Goal: Information Seeking & Learning: Learn about a topic

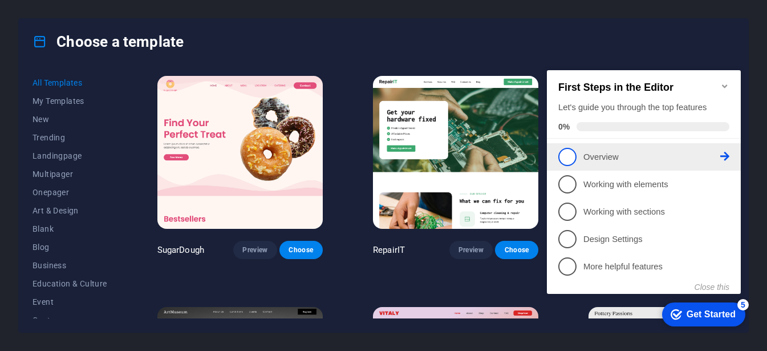
click at [569, 149] on span "1" at bounding box center [567, 157] width 18 height 18
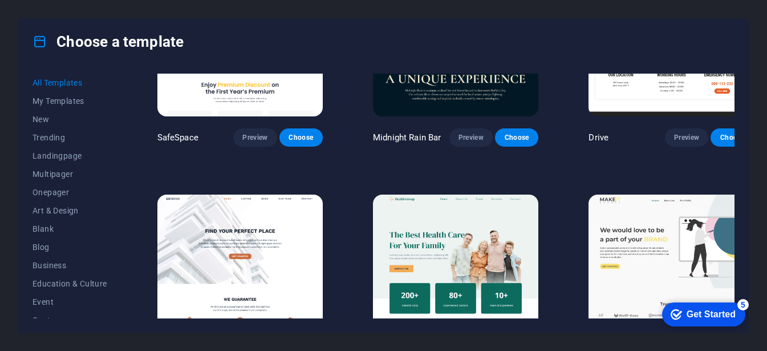
scroll to position [2449, 0]
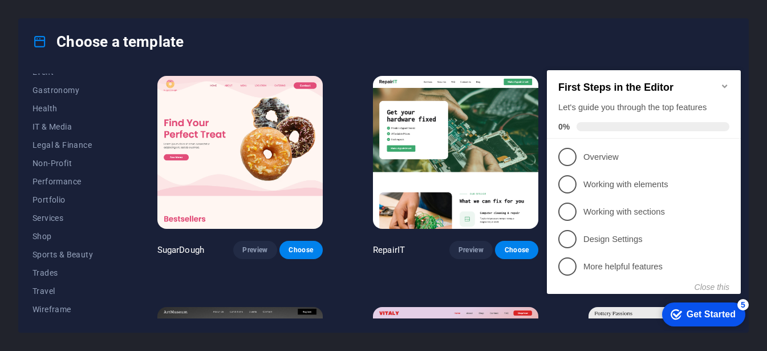
scroll to position [230, 0]
click at [51, 270] on span "Trades" at bounding box center [70, 272] width 75 height 9
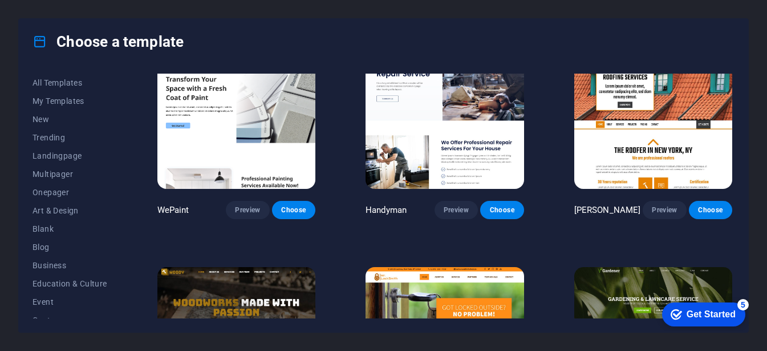
scroll to position [0, 0]
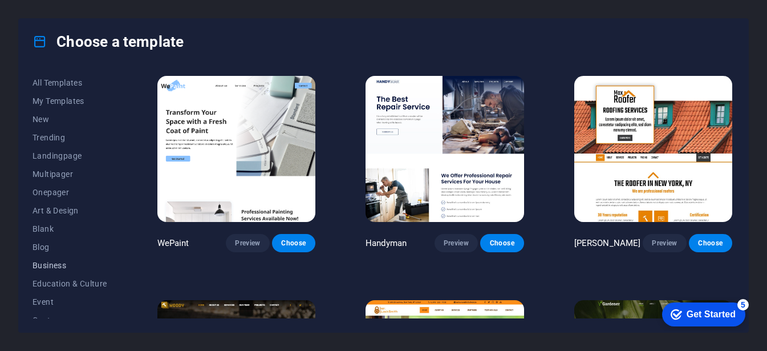
click at [72, 267] on span "Business" at bounding box center [70, 265] width 75 height 9
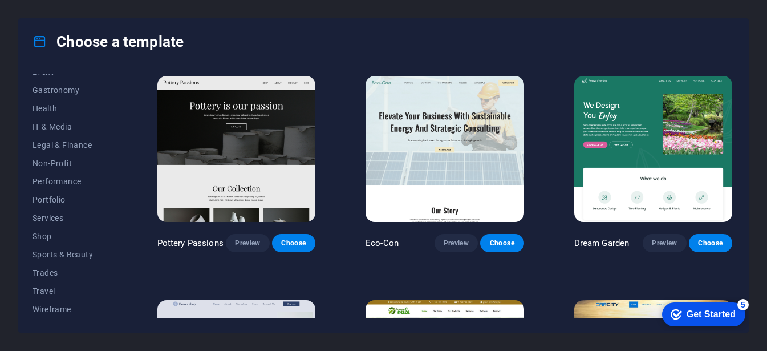
scroll to position [228, 0]
click at [67, 206] on button "Portfolio" at bounding box center [70, 201] width 75 height 18
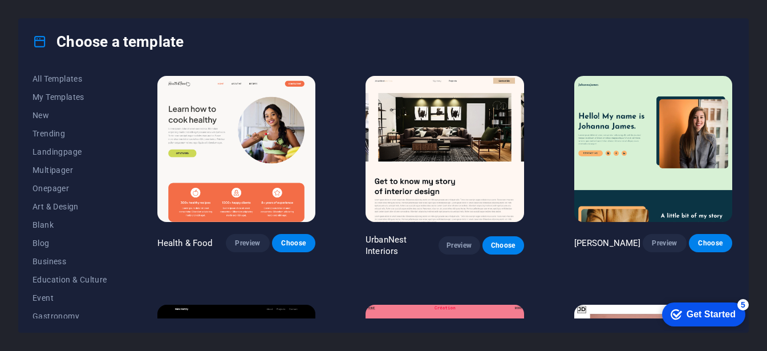
scroll to position [0, 0]
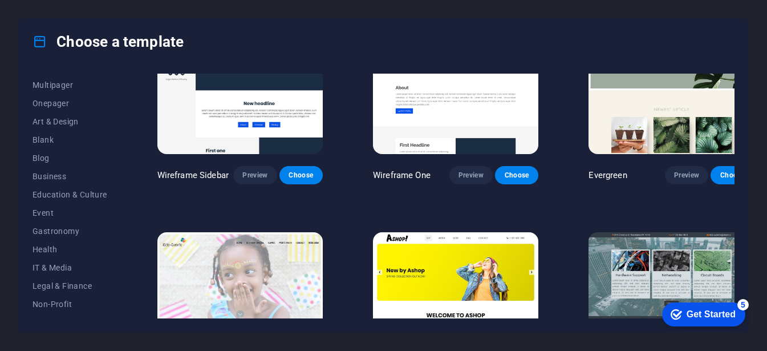
scroll to position [90, 0]
click at [60, 174] on span "Business" at bounding box center [70, 175] width 75 height 9
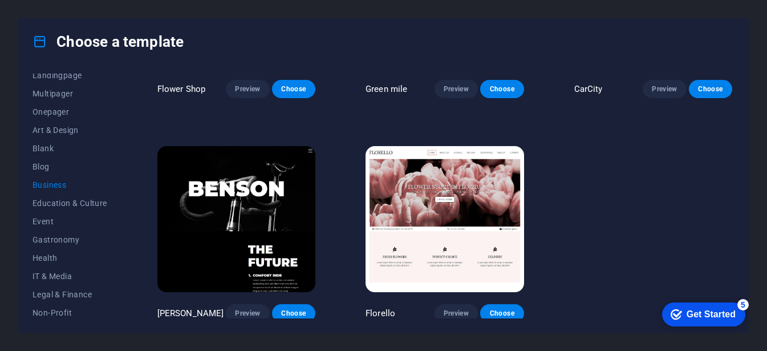
scroll to position [0, 0]
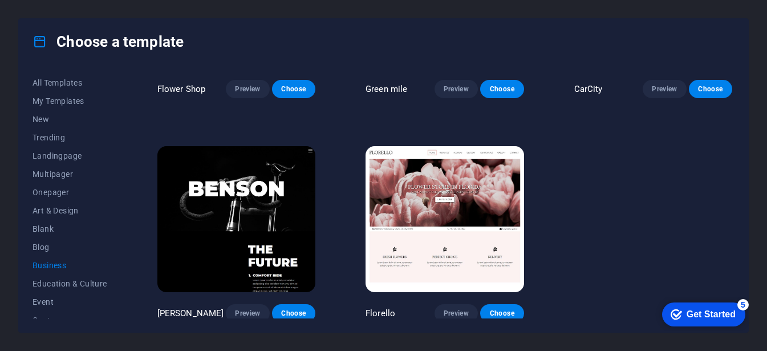
click at [456, 244] on img at bounding box center [445, 219] width 158 height 146
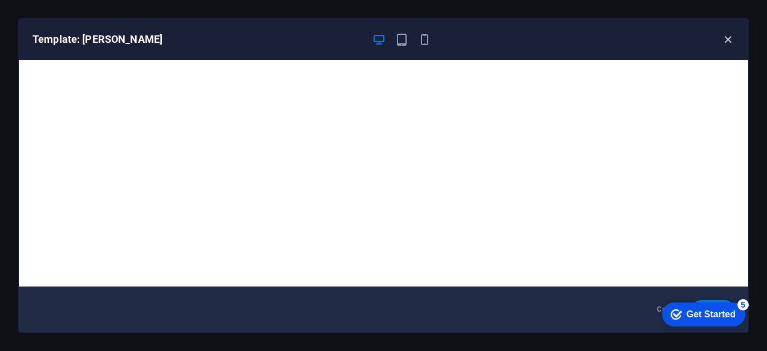
click at [731, 42] on icon "button" at bounding box center [727, 39] width 13 height 13
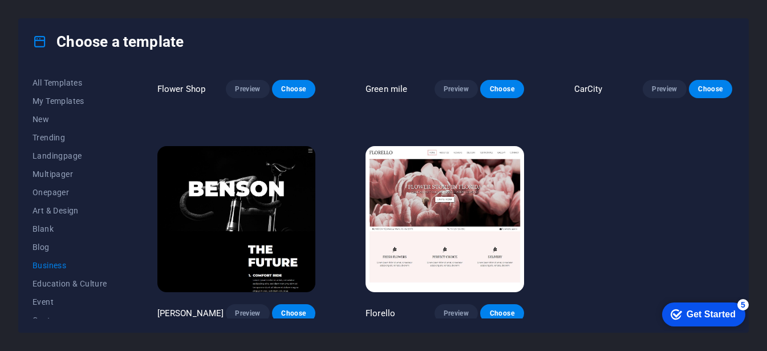
click at [287, 233] on img at bounding box center [236, 219] width 158 height 146
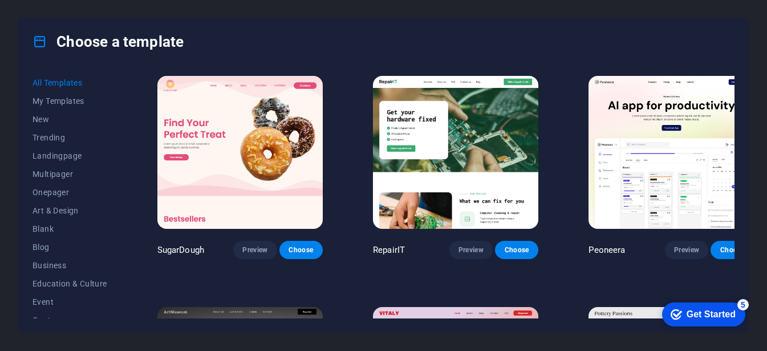
click at [671, 136] on img at bounding box center [671, 152] width 165 height 153
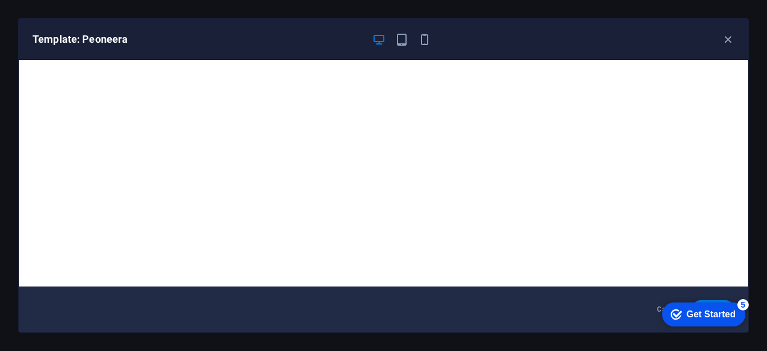
click at [675, 23] on div "Template: Peoneera" at bounding box center [383, 39] width 729 height 41
click at [727, 41] on icon "button" at bounding box center [727, 39] width 13 height 13
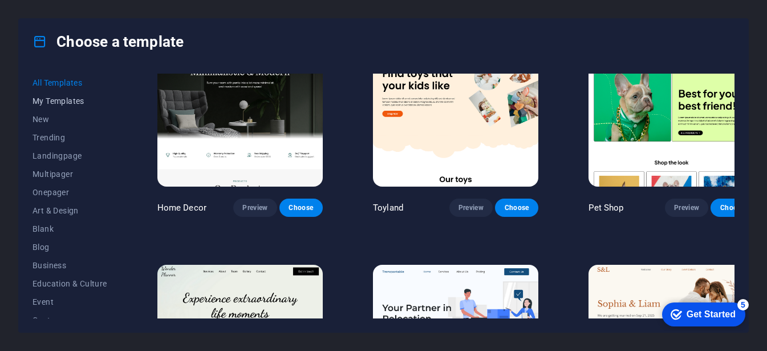
click at [54, 98] on span "My Templates" at bounding box center [70, 100] width 75 height 9
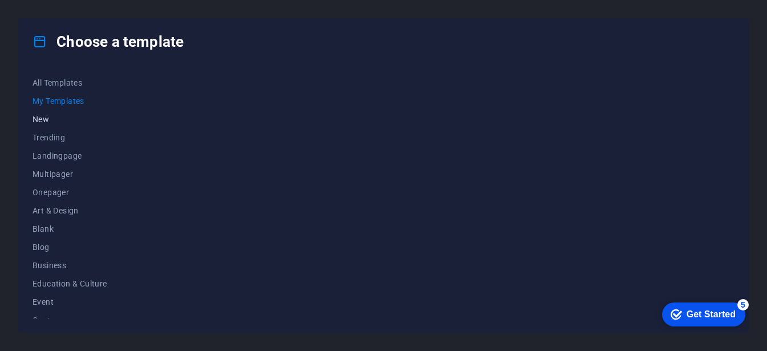
click at [59, 116] on span "New" at bounding box center [70, 119] width 75 height 9
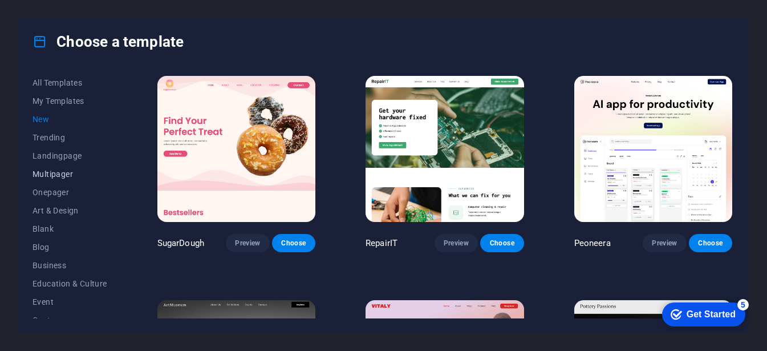
click at [53, 176] on span "Multipager" at bounding box center [70, 173] width 75 height 9
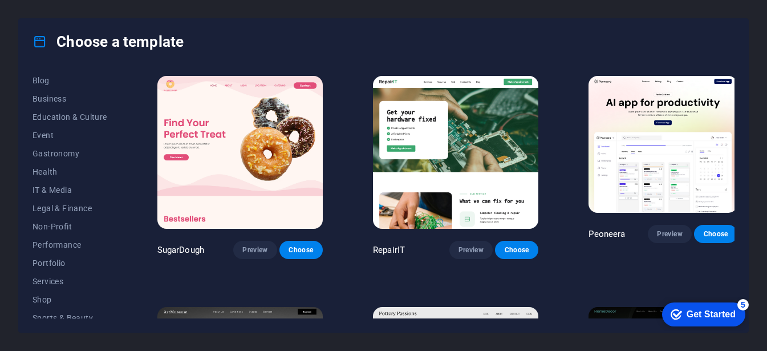
scroll to position [165, 0]
click at [56, 225] on span "Non-Profit" at bounding box center [70, 227] width 75 height 9
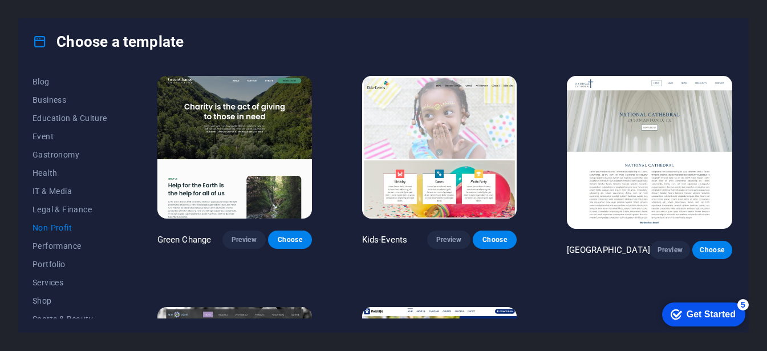
scroll to position [0, 0]
click at [56, 212] on span "Legal & Finance" at bounding box center [70, 209] width 75 height 9
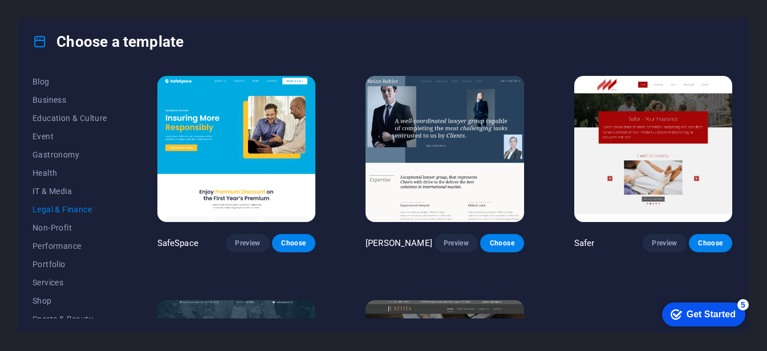
click at [259, 175] on img at bounding box center [236, 149] width 158 height 146
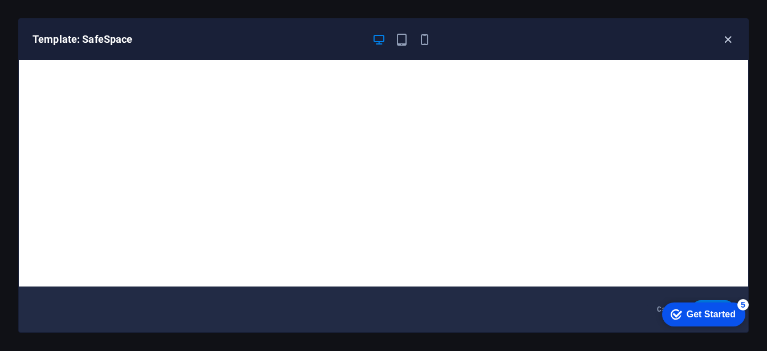
click at [732, 36] on icon "button" at bounding box center [727, 39] width 13 height 13
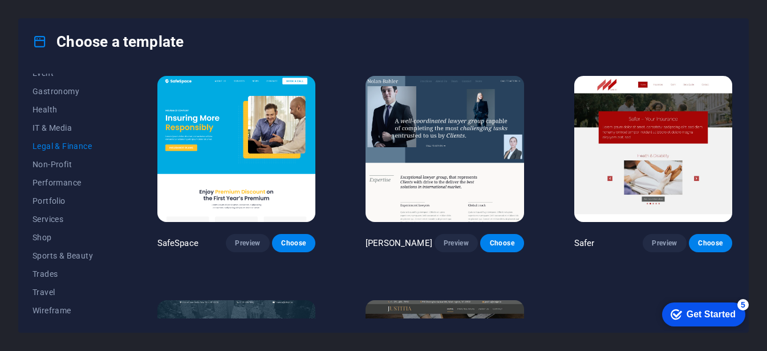
scroll to position [230, 0]
click at [46, 270] on span "Trades" at bounding box center [70, 272] width 75 height 9
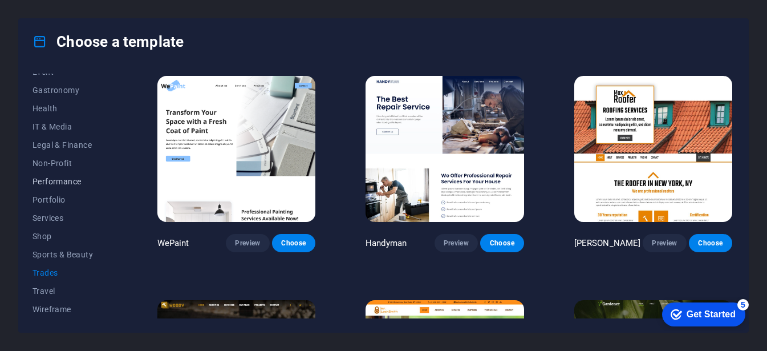
scroll to position [226, 0]
click at [64, 309] on span "Wireframe" at bounding box center [70, 312] width 75 height 9
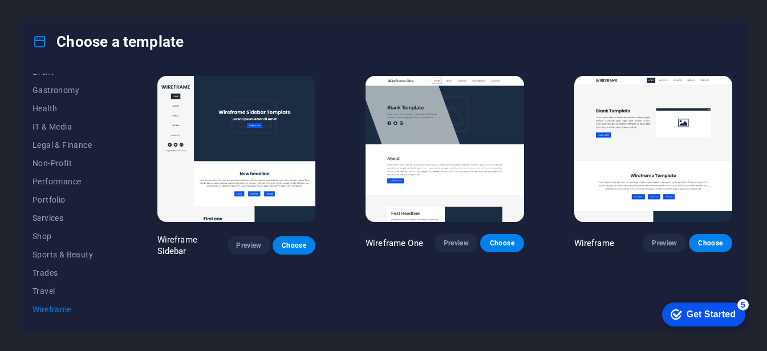
scroll to position [230, 0]
click at [87, 143] on span "Legal & Finance" at bounding box center [70, 144] width 75 height 9
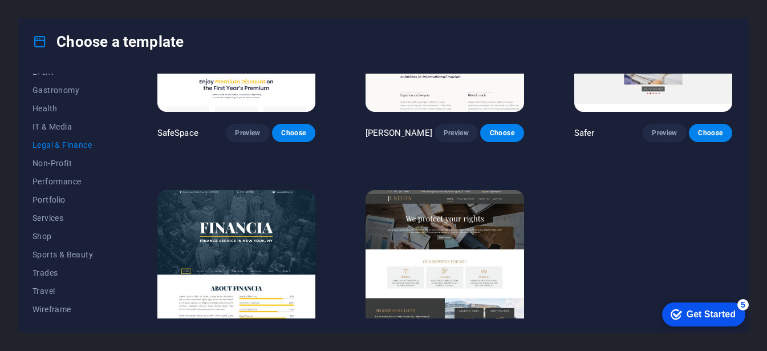
scroll to position [155, 0]
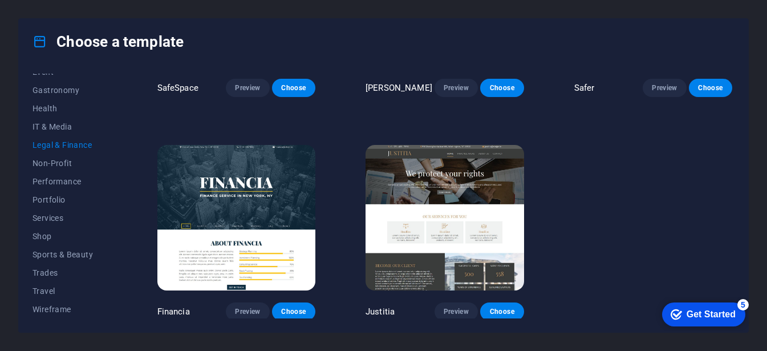
click at [449, 232] on img at bounding box center [445, 218] width 158 height 146
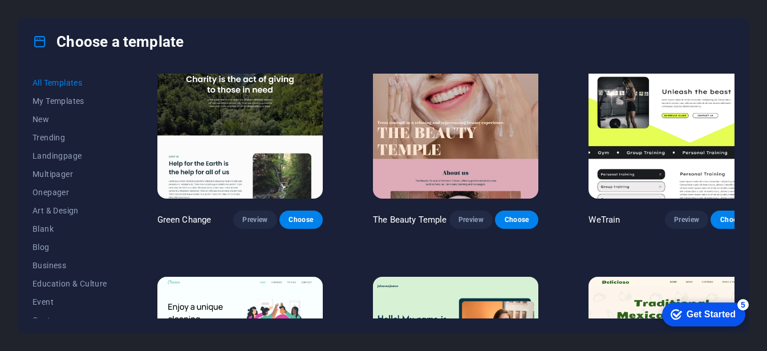
scroll to position [1649, 0]
click at [52, 117] on span "New" at bounding box center [70, 119] width 75 height 9
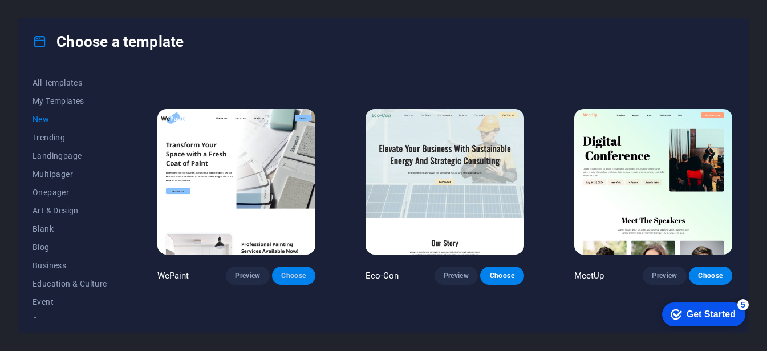
scroll to position [862, 0]
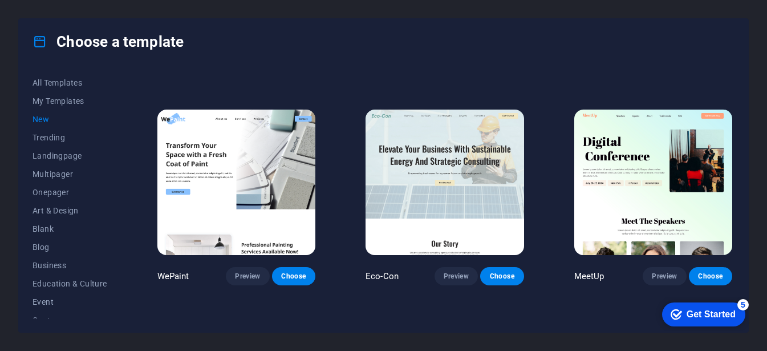
click at [577, 172] on img at bounding box center [653, 182] width 158 height 146
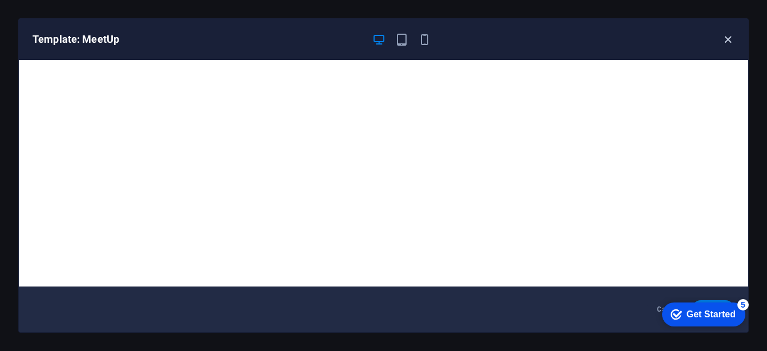
click at [732, 38] on icon "button" at bounding box center [727, 39] width 13 height 13
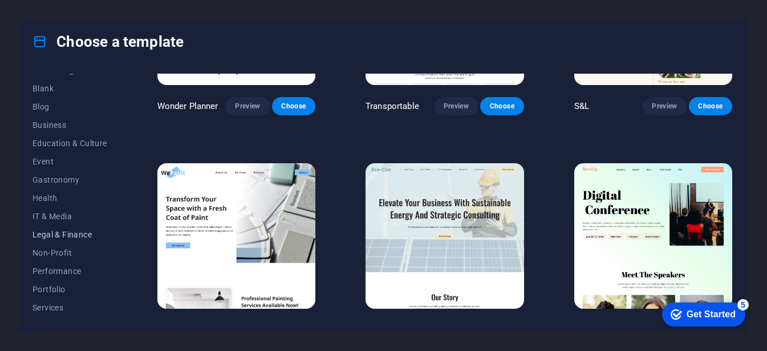
scroll to position [140, 0]
click at [60, 236] on span "Legal & Finance" at bounding box center [70, 234] width 75 height 9
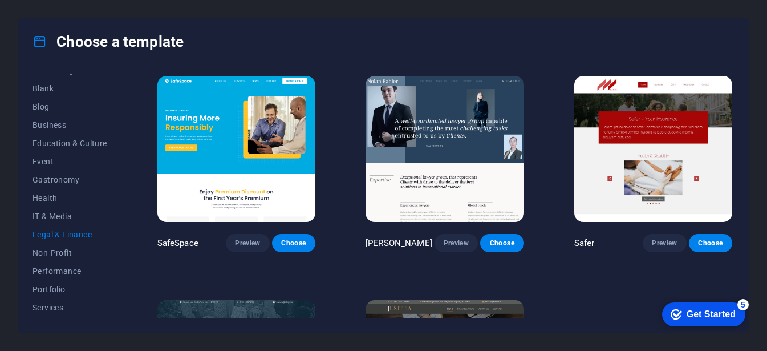
scroll to position [2, 0]
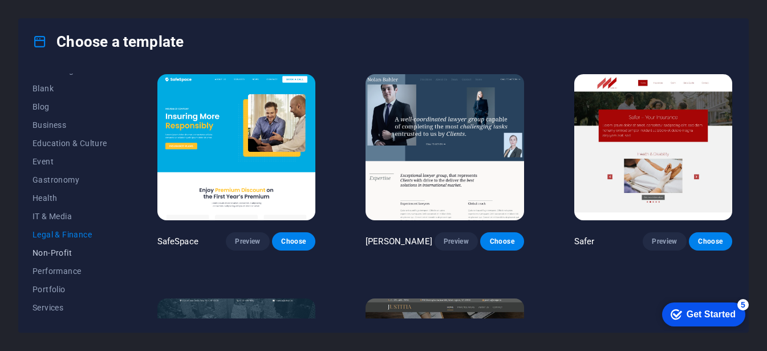
click at [63, 252] on span "Non-Profit" at bounding box center [70, 252] width 75 height 9
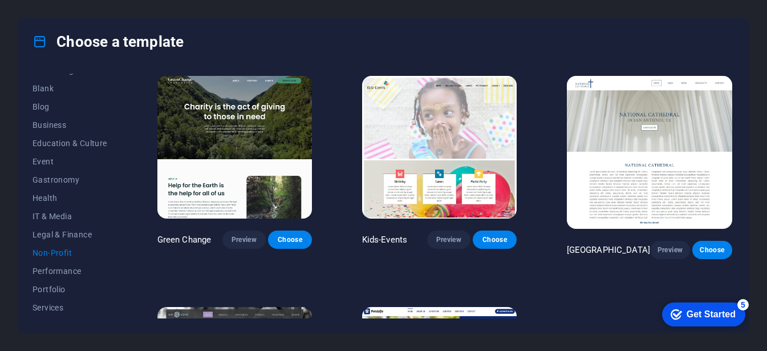
scroll to position [19, 0]
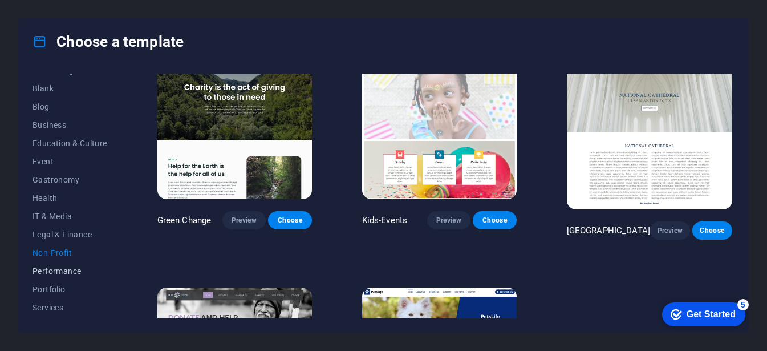
click at [78, 269] on span "Performance" at bounding box center [70, 270] width 75 height 9
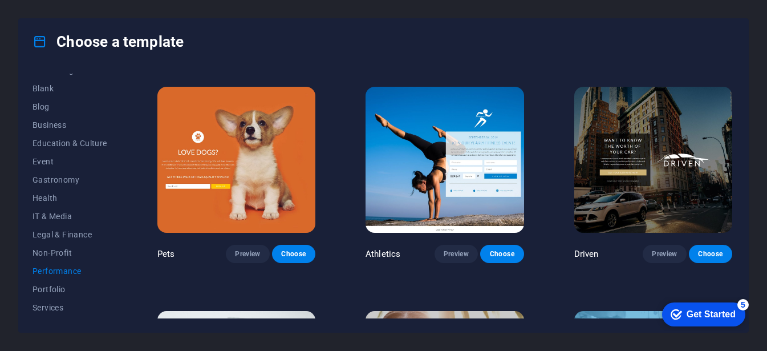
scroll to position [298, 0]
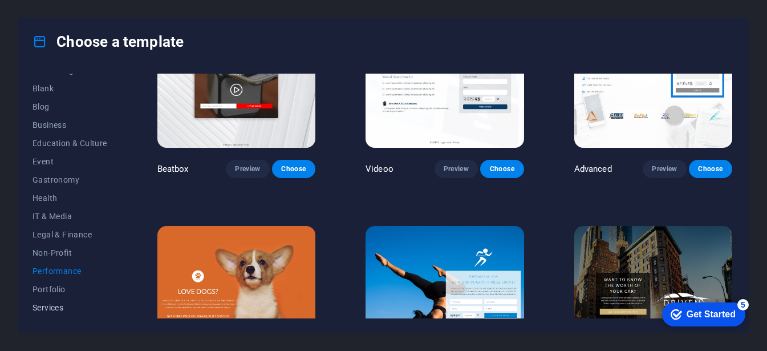
click at [51, 314] on button "Services" at bounding box center [70, 307] width 75 height 18
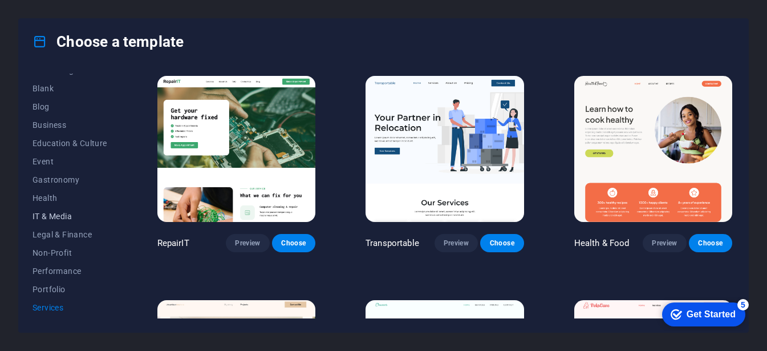
scroll to position [230, 0]
click at [56, 141] on span "Legal & Finance" at bounding box center [70, 144] width 75 height 9
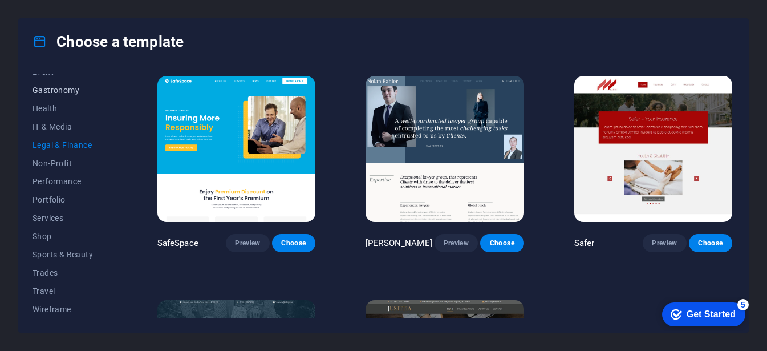
click at [41, 95] on button "Gastronomy" at bounding box center [70, 90] width 75 height 18
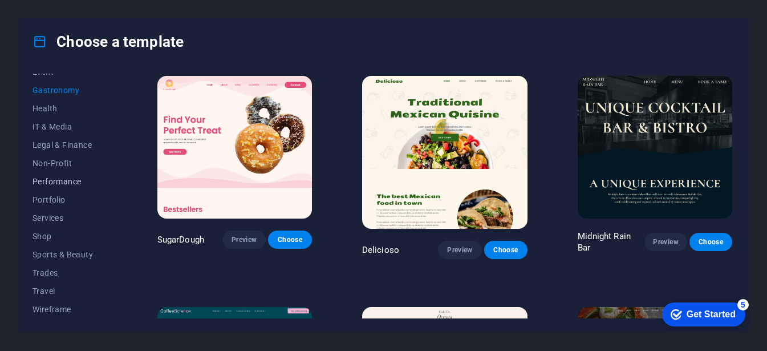
click at [60, 182] on span "Performance" at bounding box center [70, 181] width 75 height 9
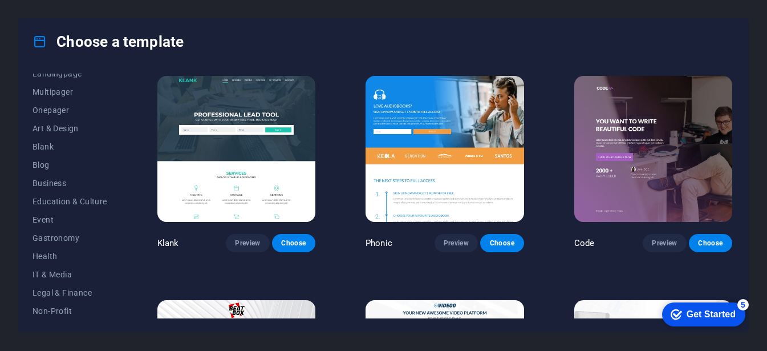
scroll to position [81, 0]
click at [60, 182] on span "Business" at bounding box center [70, 184] width 75 height 9
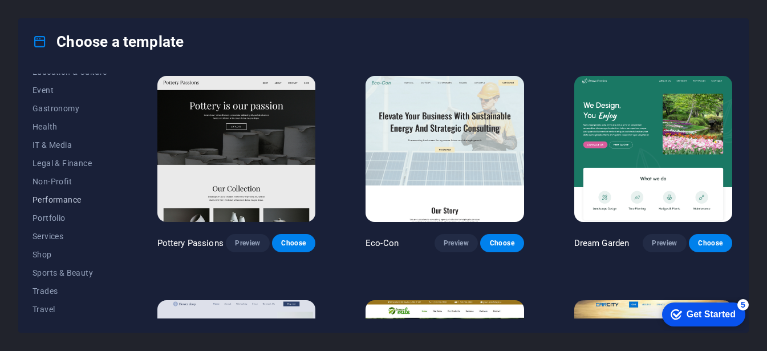
scroll to position [0, 0]
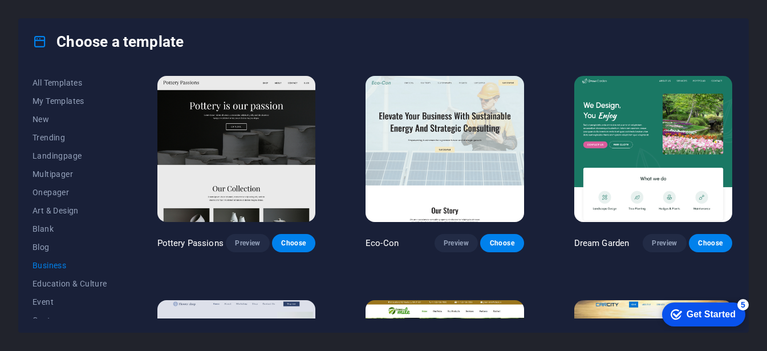
click at [60, 182] on button "Multipager" at bounding box center [70, 174] width 75 height 18
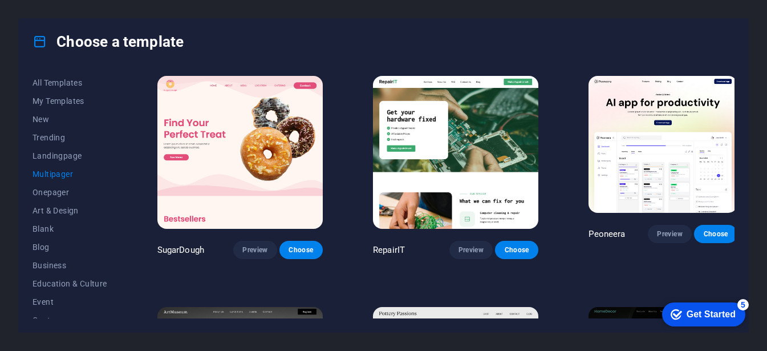
scroll to position [2, 0]
click at [64, 206] on span "Art & Design" at bounding box center [70, 208] width 75 height 9
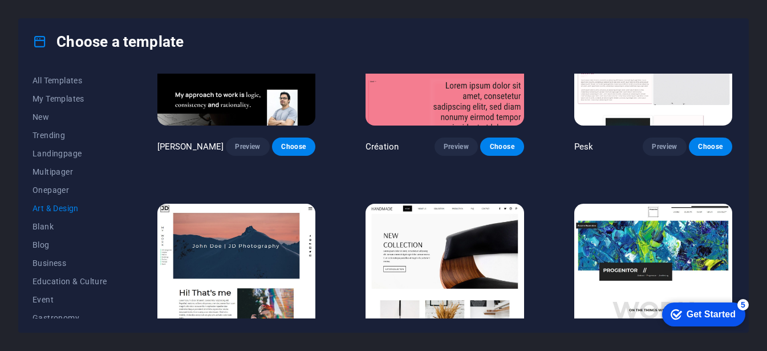
scroll to position [0, 0]
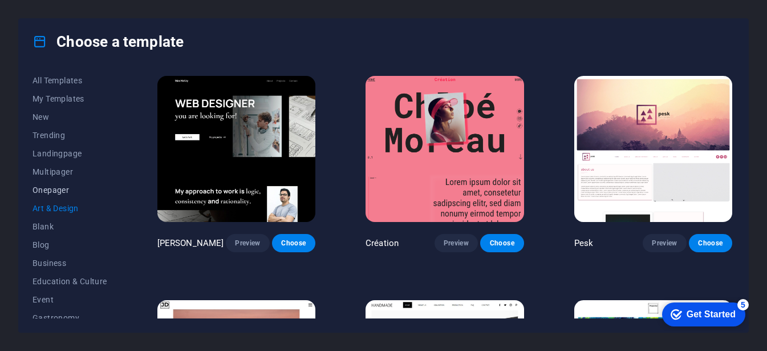
click at [59, 187] on span "Onepager" at bounding box center [70, 189] width 75 height 9
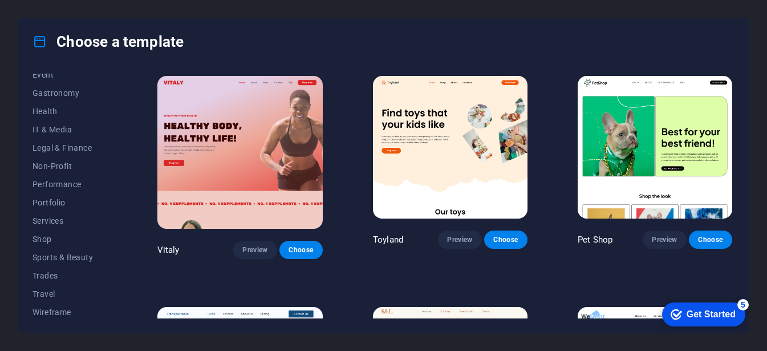
scroll to position [230, 0]
click at [63, 147] on span "Legal & Finance" at bounding box center [70, 144] width 75 height 9
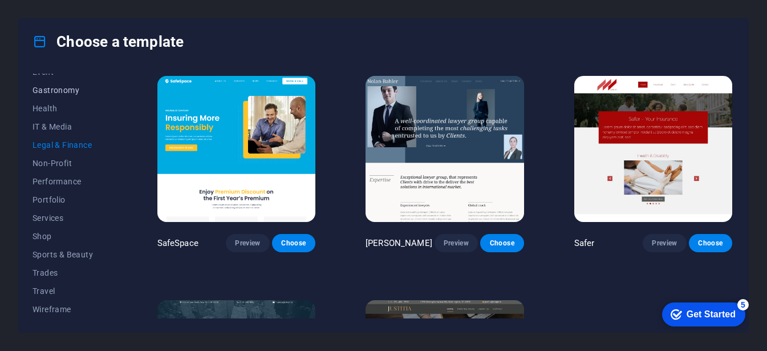
scroll to position [0, 0]
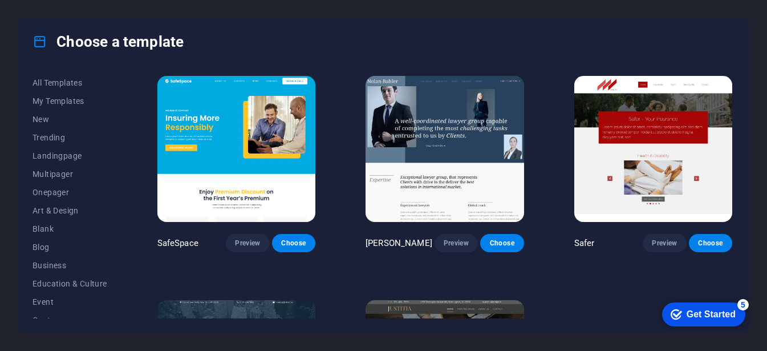
click at [39, 36] on icon at bounding box center [40, 41] width 15 height 15
click at [81, 46] on h4 "Choose a template" at bounding box center [108, 42] width 151 height 18
click at [180, 246] on p "SafeSpace" at bounding box center [177, 242] width 41 height 11
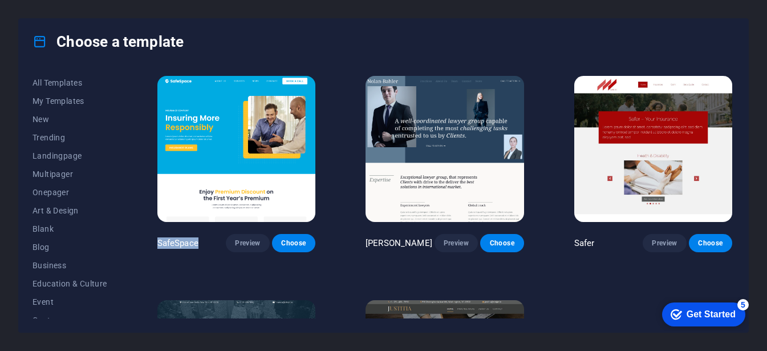
click at [171, 243] on p "SafeSpace" at bounding box center [177, 242] width 41 height 11
click at [719, 311] on div "Get Started" at bounding box center [711, 314] width 49 height 10
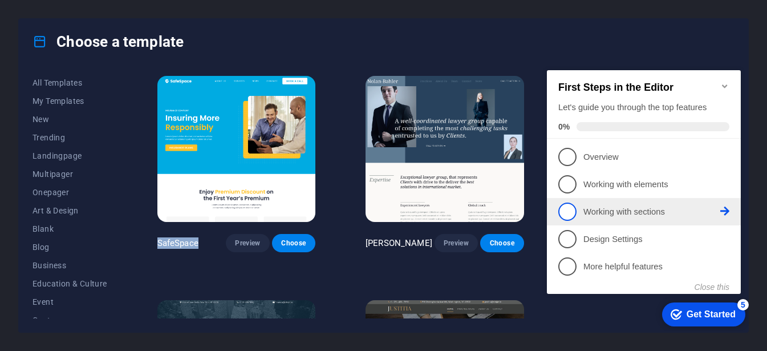
click at [630, 216] on p "Working with sections - incomplete" at bounding box center [651, 212] width 137 height 12
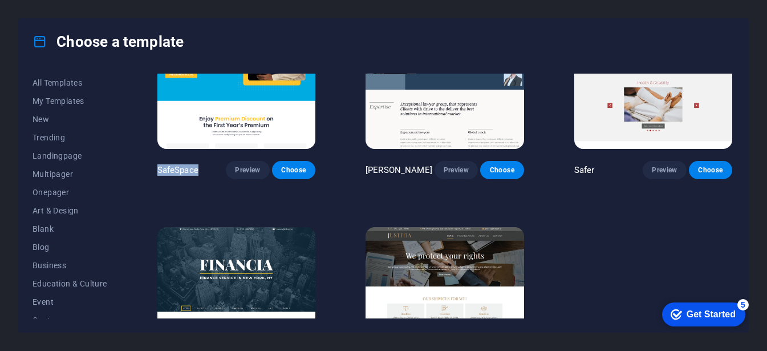
scroll to position [75, 0]
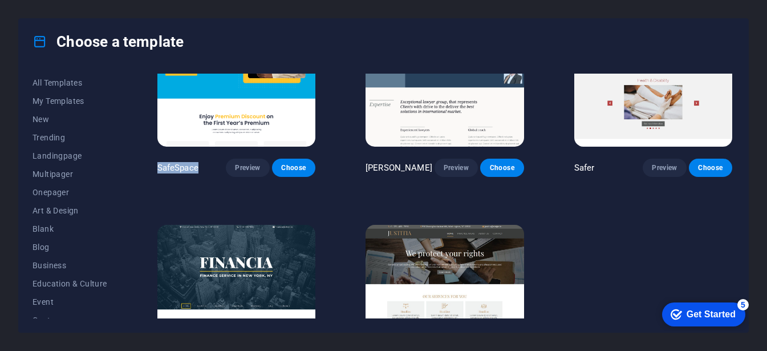
click at [696, 317] on div "Get Started" at bounding box center [711, 314] width 49 height 10
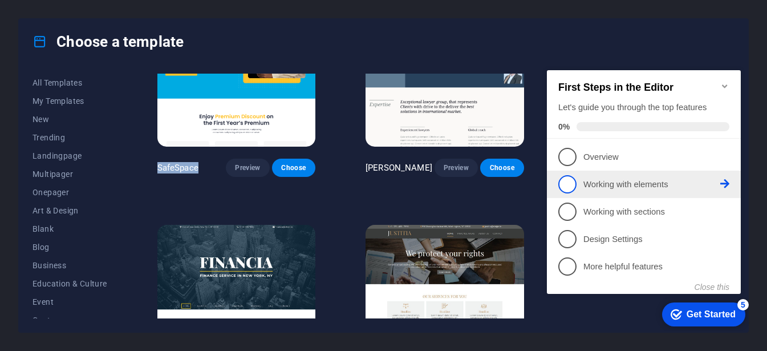
click at [587, 178] on p "Working with elements - incomplete" at bounding box center [651, 184] width 137 height 12
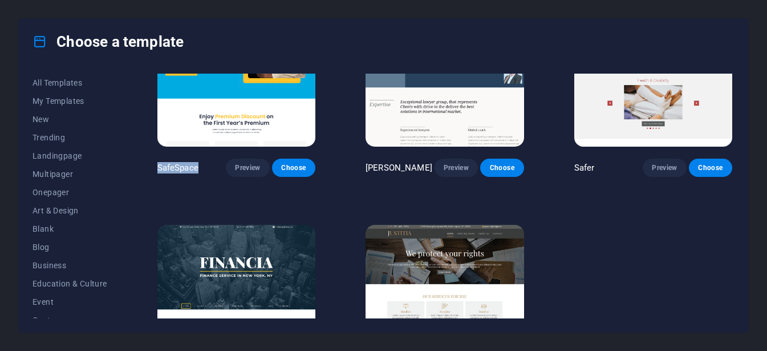
scroll to position [0, 0]
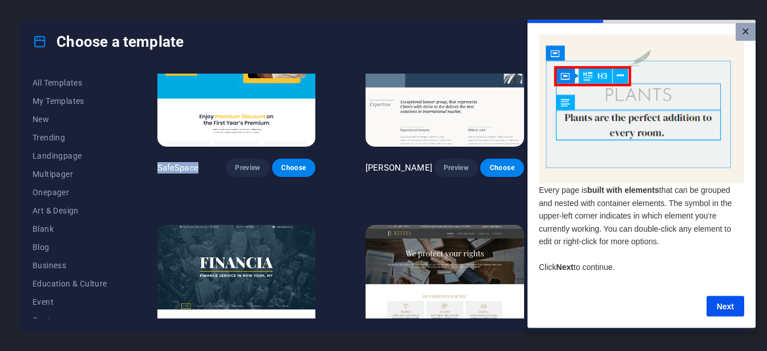
click at [742, 27] on link "×" at bounding box center [746, 32] width 20 height 18
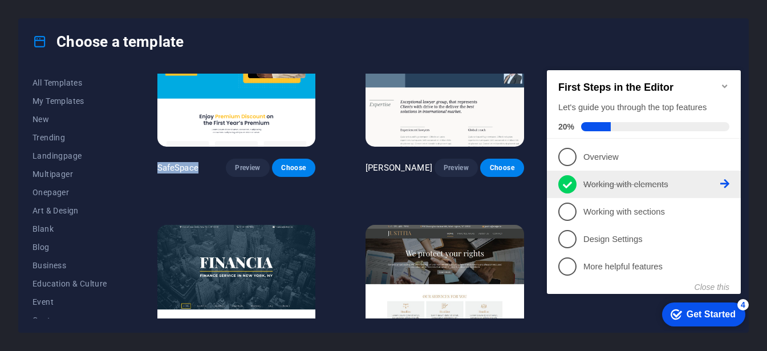
click at [558, 182] on span "2" at bounding box center [567, 184] width 18 height 18
click at [558, 182] on div "SafeSpace Preview Choose Nolan-Bahler Preview Choose Safer Preview Choose Finan…" at bounding box center [444, 199] width 579 height 402
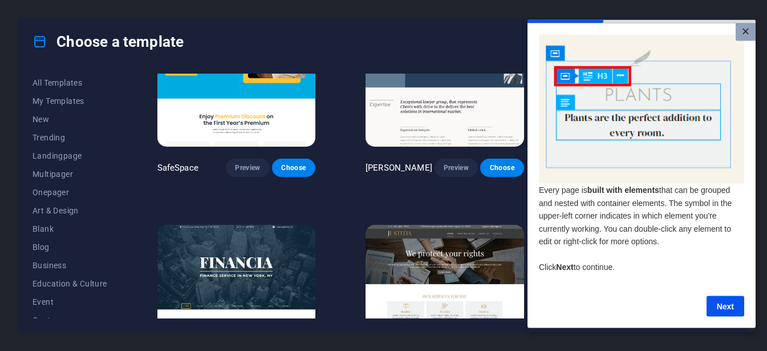
click at [748, 30] on link "×" at bounding box center [746, 32] width 20 height 18
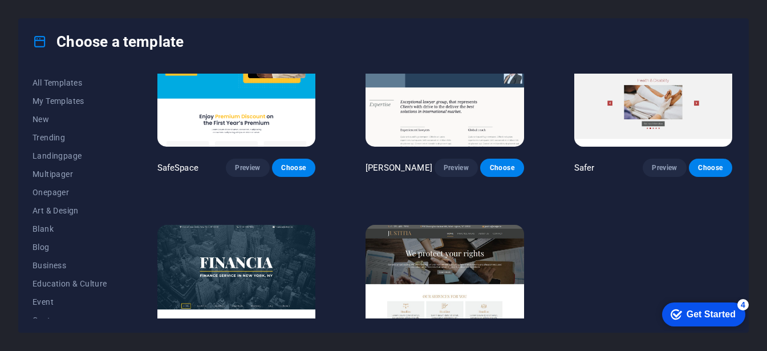
click at [681, 310] on div "checkmark Get Started 4" at bounding box center [703, 314] width 65 height 11
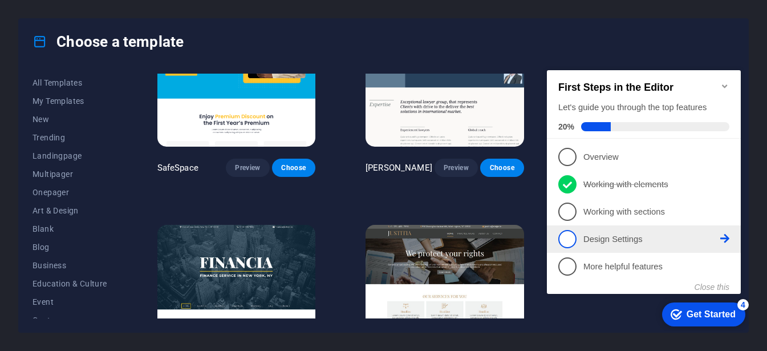
click at [623, 234] on p "Design Settings - incomplete" at bounding box center [651, 239] width 137 height 12
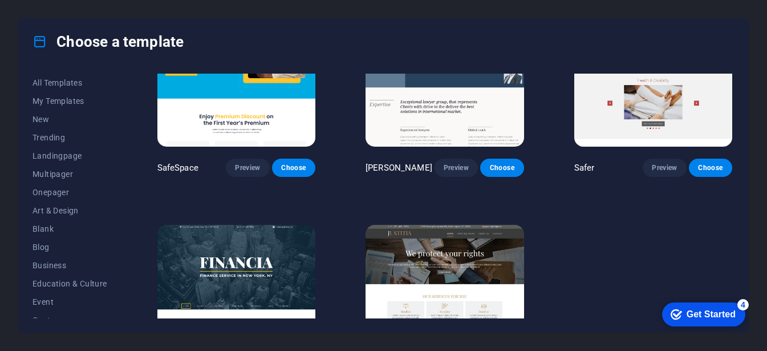
click at [702, 319] on div "Get Started" at bounding box center [711, 314] width 49 height 10
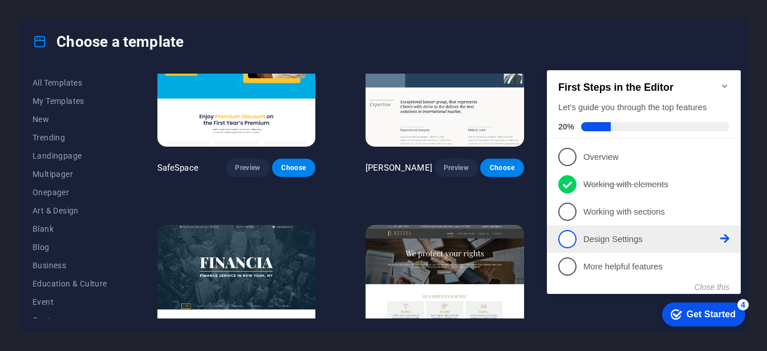
click at [561, 232] on span "4" at bounding box center [567, 239] width 18 height 18
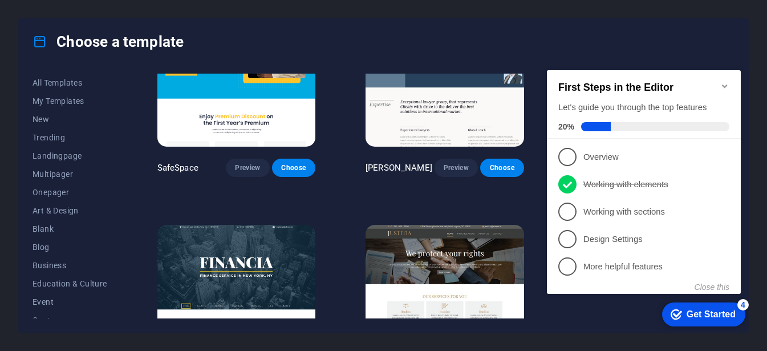
click div "checkmark Get Started 4 First Steps in the Editor Let's guide you through the t…"
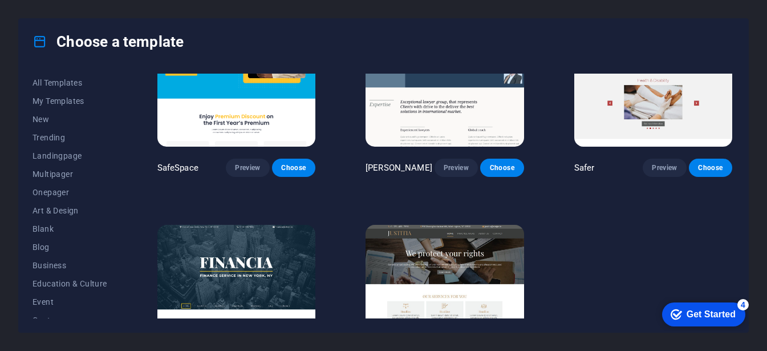
click at [738, 313] on div "checkmark Get Started 4" at bounding box center [703, 314] width 83 height 24
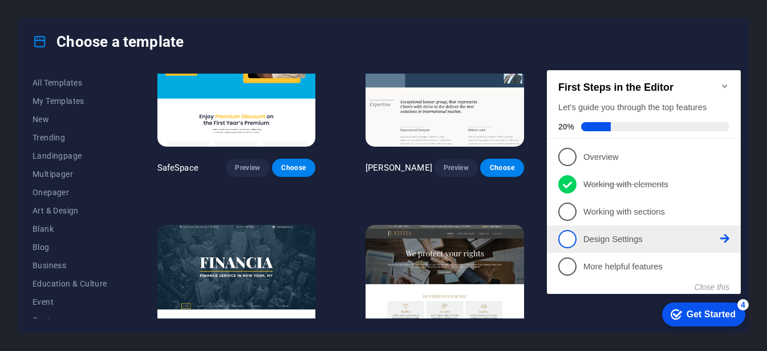
click at [572, 233] on span "4" at bounding box center [567, 239] width 18 height 18
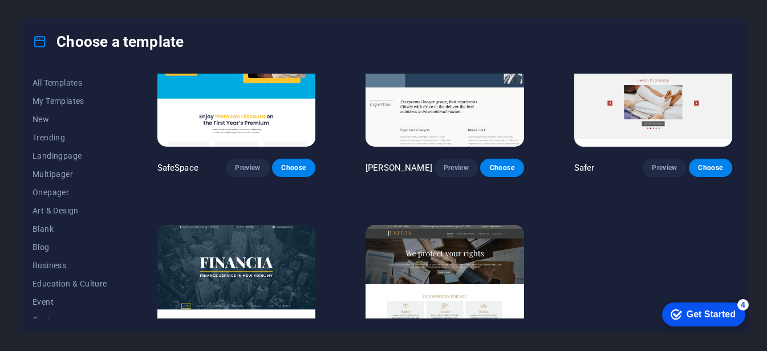
click at [727, 312] on div "Get Started" at bounding box center [711, 314] width 49 height 10
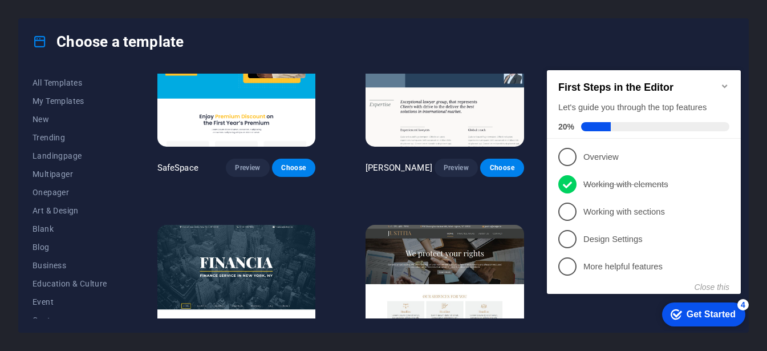
click at [699, 309] on div "Get Started" at bounding box center [711, 314] width 49 height 10
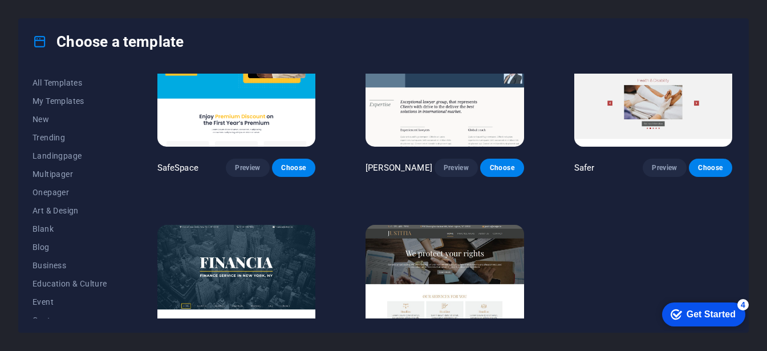
click at [699, 309] on div "Get Started" at bounding box center [711, 314] width 49 height 10
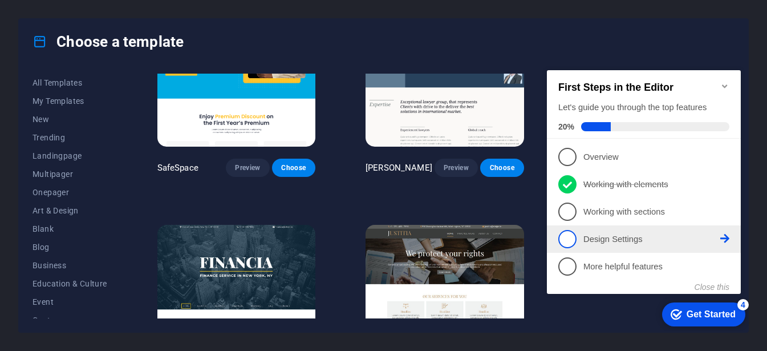
click at [571, 234] on span "4" at bounding box center [567, 239] width 18 height 18
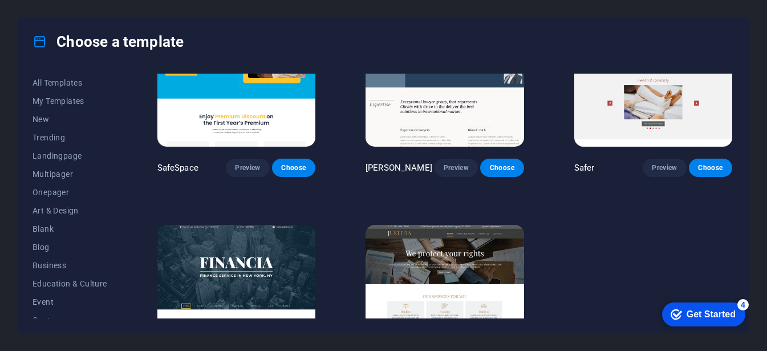
click div "checkmark Get Started 4 First Steps in the Editor Let's guide you through the t…"
click at [721, 314] on div "Get Started" at bounding box center [711, 314] width 49 height 10
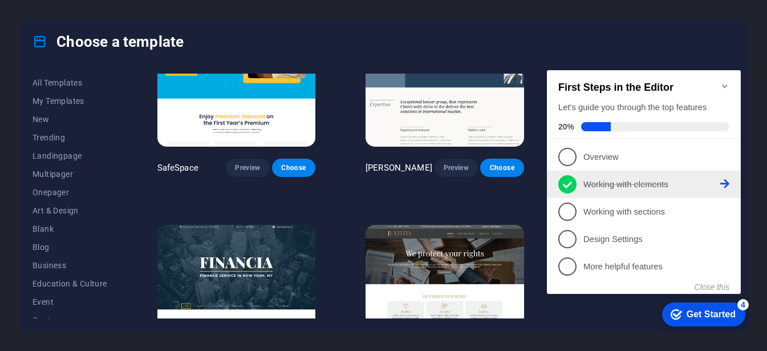
click at [590, 181] on p "Working with elements - completed" at bounding box center [651, 184] width 137 height 12
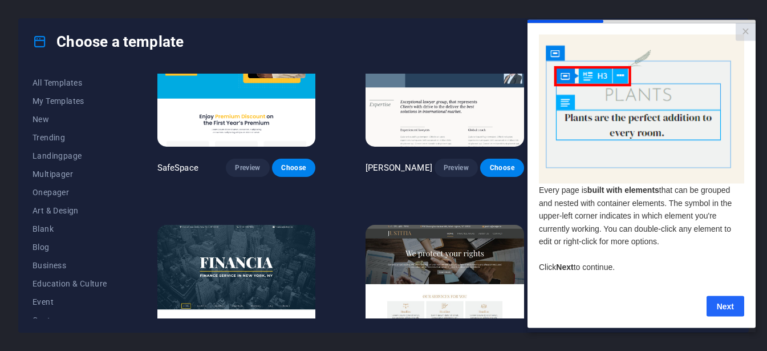
click at [724, 308] on link "Next" at bounding box center [726, 305] width 38 height 21
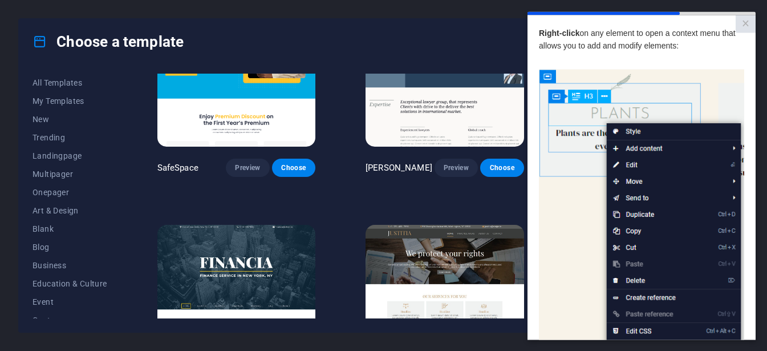
click at [639, 163] on img at bounding box center [641, 230] width 205 height 323
click at [619, 161] on img at bounding box center [641, 230] width 205 height 323
click at [614, 144] on img at bounding box center [641, 230] width 205 height 323
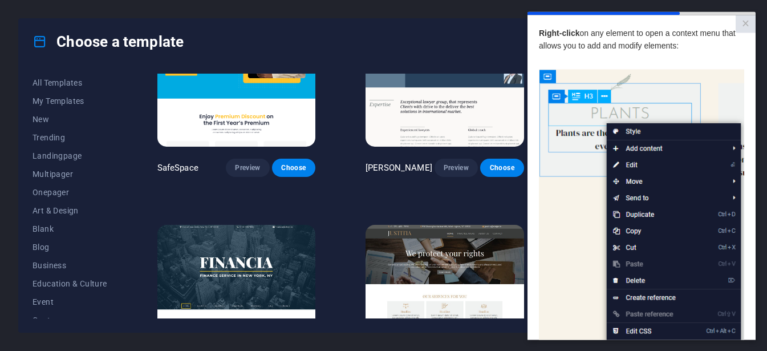
scroll to position [167, 0]
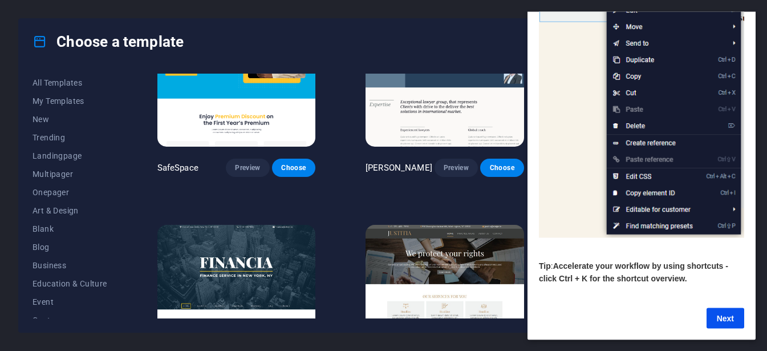
click at [636, 157] on img at bounding box center [641, 75] width 205 height 323
click at [636, 155] on img at bounding box center [641, 75] width 205 height 323
click at [634, 155] on img at bounding box center [641, 75] width 205 height 323
click at [721, 307] on link "Next" at bounding box center [726, 317] width 38 height 21
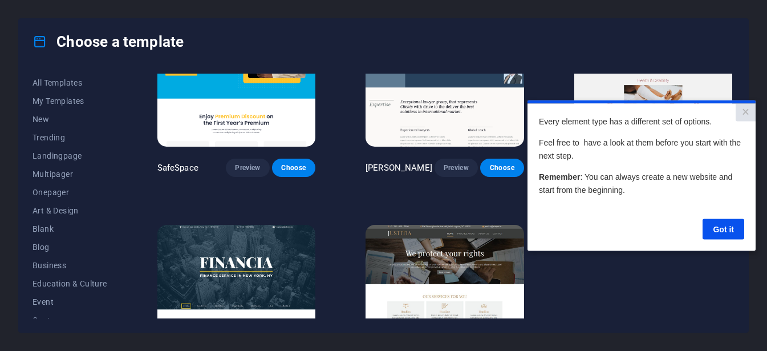
scroll to position [0, 0]
click at [726, 232] on link "Got it" at bounding box center [724, 228] width 42 height 21
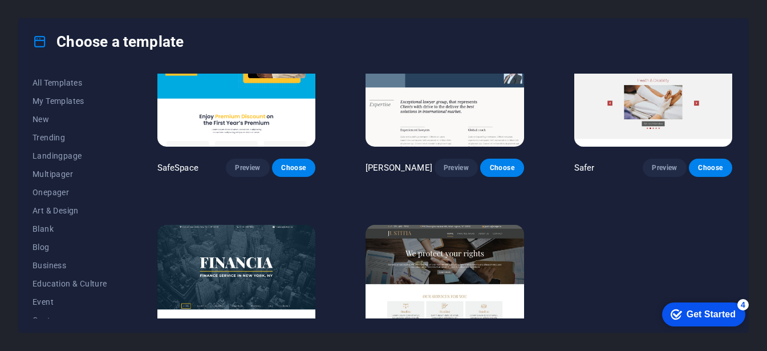
click at [692, 314] on div "Get Started" at bounding box center [711, 314] width 49 height 10
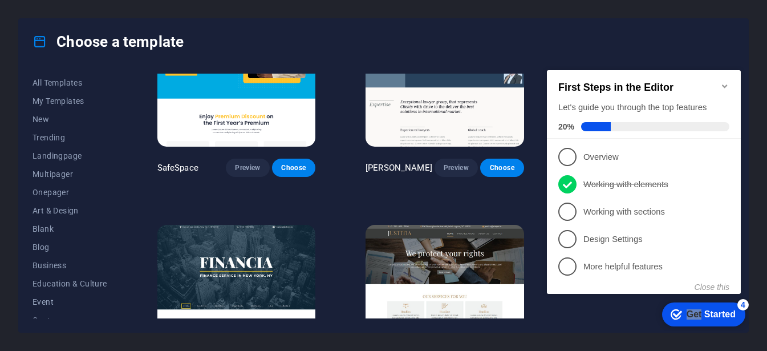
drag, startPoint x: 581, startPoint y: 71, endPoint x: 692, endPoint y: 303, distance: 257.1
click at [692, 314] on div "Get Started" at bounding box center [711, 314] width 49 height 10
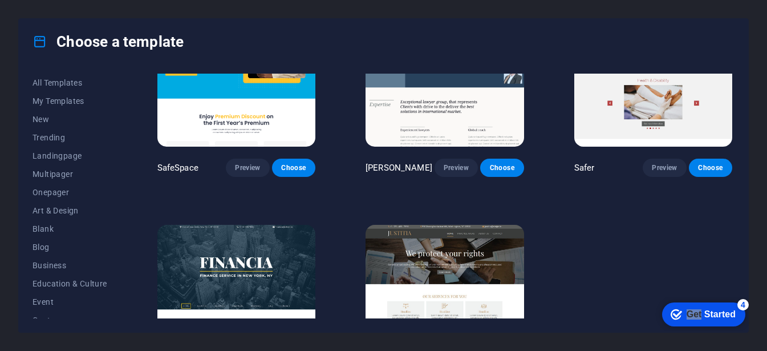
click at [736, 319] on div "Get Started" at bounding box center [711, 314] width 49 height 10
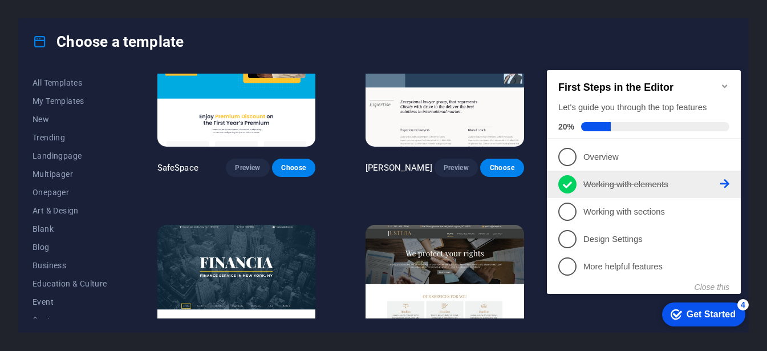
click at [573, 182] on span "2" at bounding box center [567, 184] width 18 height 18
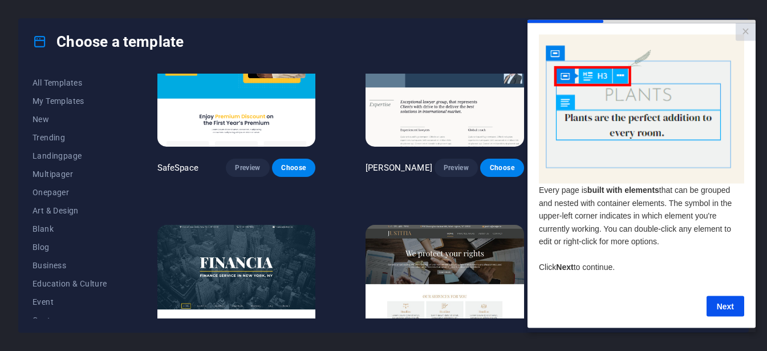
click at [610, 137] on img at bounding box center [641, 108] width 205 height 149
click at [590, 117] on img at bounding box center [641, 108] width 205 height 149
drag, startPoint x: 590, startPoint y: 117, endPoint x: 719, endPoint y: 305, distance: 227.2
click at [719, 305] on div "Every page is built with elements that can be grouped and nested with container…" at bounding box center [641, 175] width 205 height 282
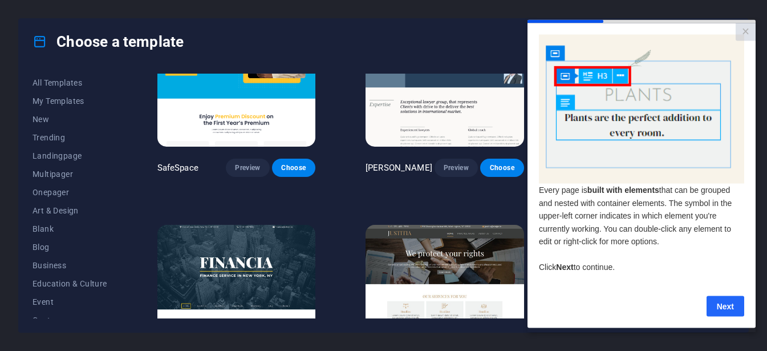
click at [721, 302] on link "Next" at bounding box center [726, 305] width 38 height 21
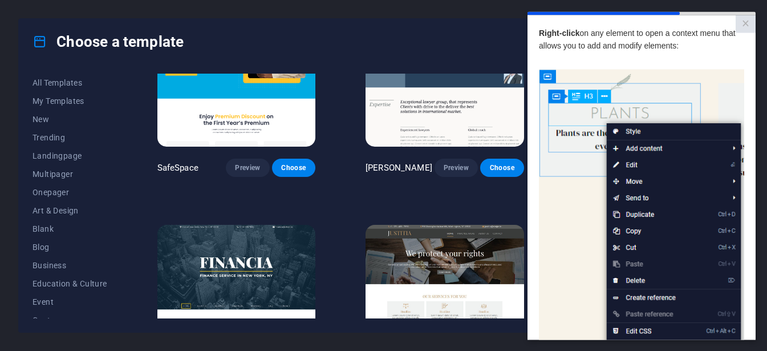
click at [732, 147] on img at bounding box center [641, 230] width 205 height 323
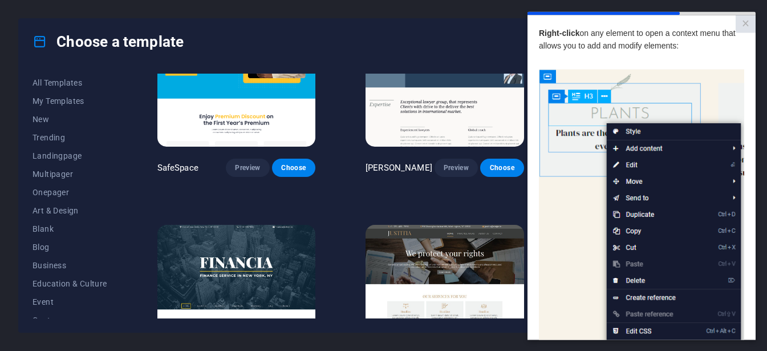
click at [734, 151] on img at bounding box center [641, 230] width 205 height 323
click at [635, 125] on img at bounding box center [641, 230] width 205 height 323
click at [636, 215] on img at bounding box center [641, 230] width 205 height 323
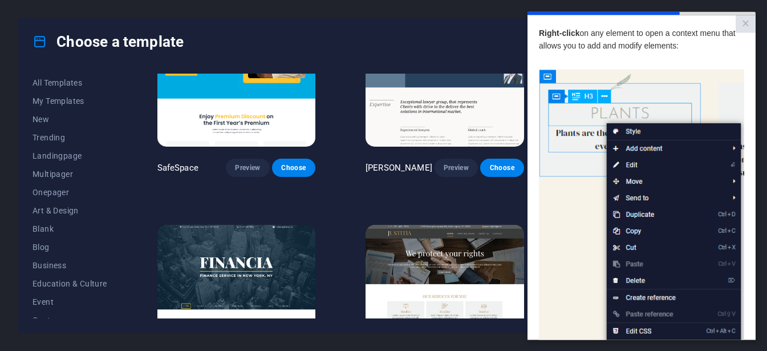
click at [636, 215] on img at bounding box center [641, 230] width 205 height 323
click at [662, 251] on img at bounding box center [641, 230] width 205 height 323
click at [676, 256] on img at bounding box center [641, 230] width 205 height 323
click at [693, 318] on img at bounding box center [641, 230] width 205 height 323
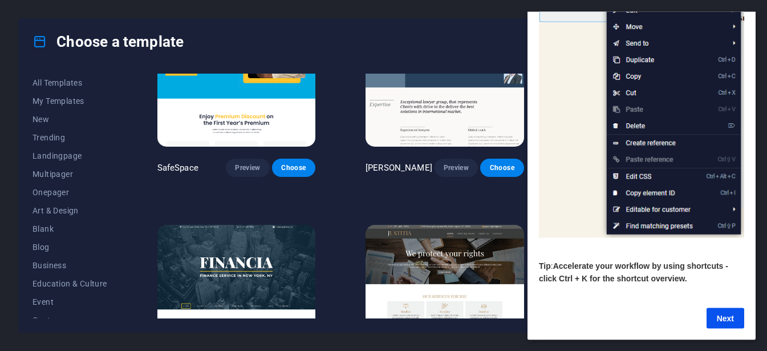
scroll to position [167, 8]
click at [731, 311] on link "Next" at bounding box center [726, 317] width 38 height 21
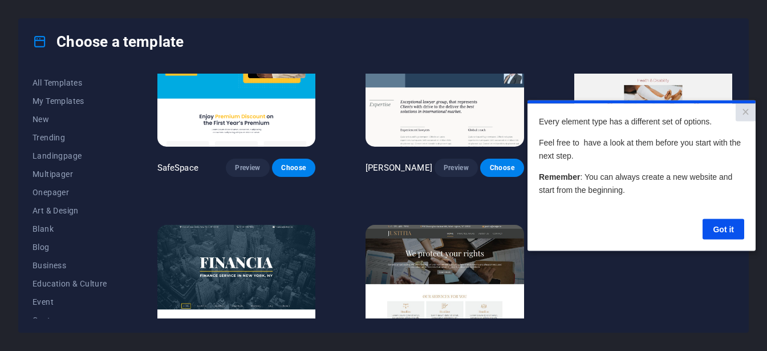
scroll to position [0, 0]
click at [717, 311] on div "SafeSpace Preview Choose Nolan-Bahler Preview Choose Safer Preview Choose Finan…" at bounding box center [444, 199] width 579 height 402
click at [720, 233] on link "Got it" at bounding box center [724, 228] width 42 height 21
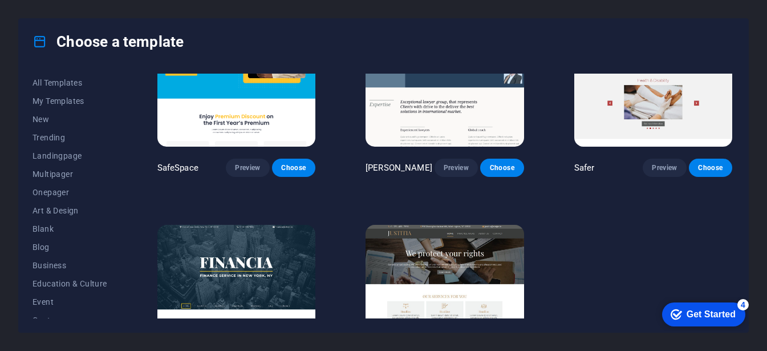
click at [693, 314] on div "Get Started" at bounding box center [711, 314] width 49 height 10
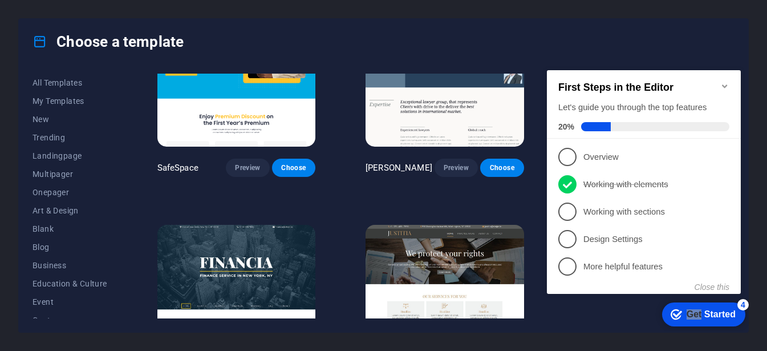
drag, startPoint x: 583, startPoint y: 71, endPoint x: 693, endPoint y: 303, distance: 257.1
click at [693, 314] on div "Get Started" at bounding box center [711, 314] width 49 height 10
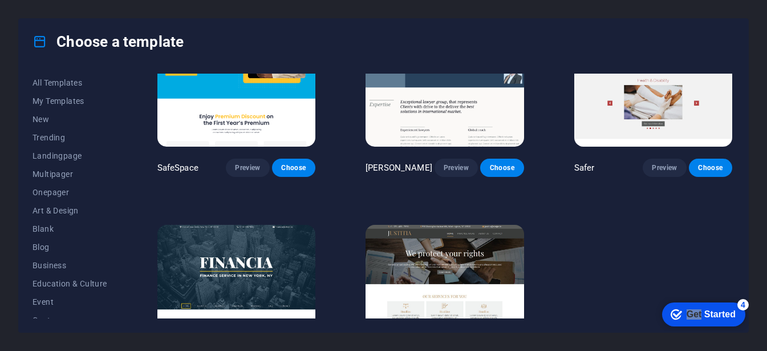
click at [693, 314] on div "Get Started" at bounding box center [711, 314] width 49 height 10
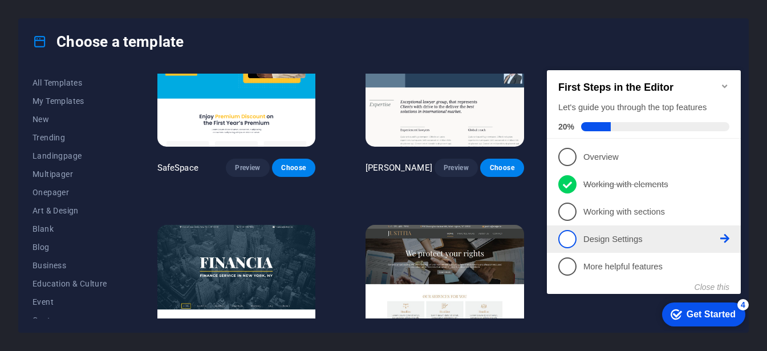
click at [569, 233] on span "4" at bounding box center [567, 239] width 18 height 18
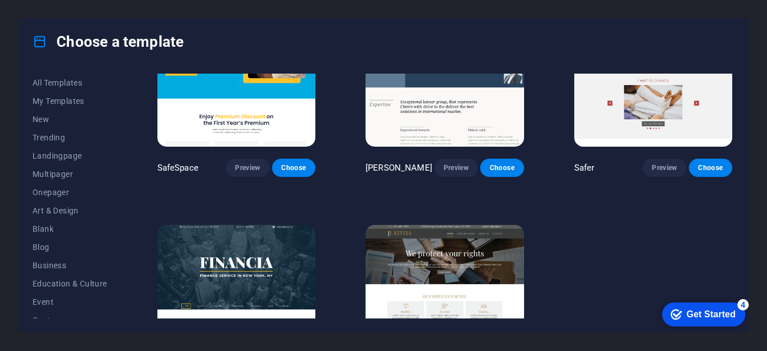
click at [691, 318] on div "Get Started" at bounding box center [711, 314] width 49 height 10
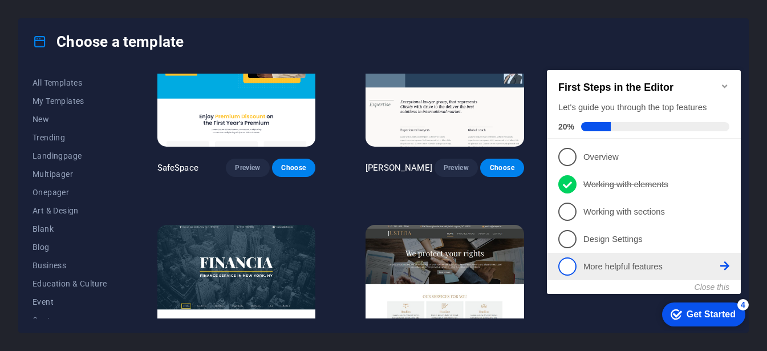
click at [585, 261] on p "More helpful features - incomplete" at bounding box center [651, 267] width 137 height 12
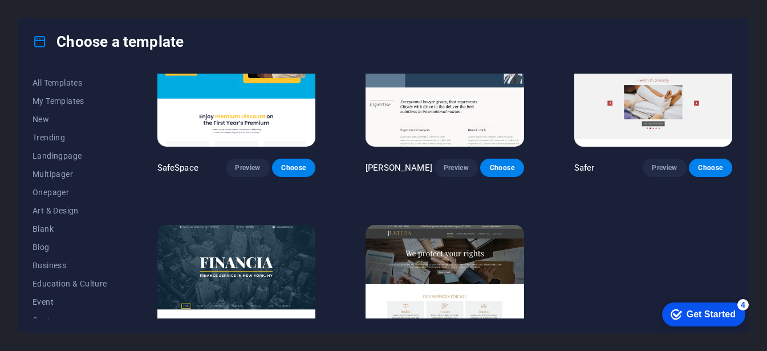
click at [695, 313] on div "Get Started" at bounding box center [711, 314] width 49 height 10
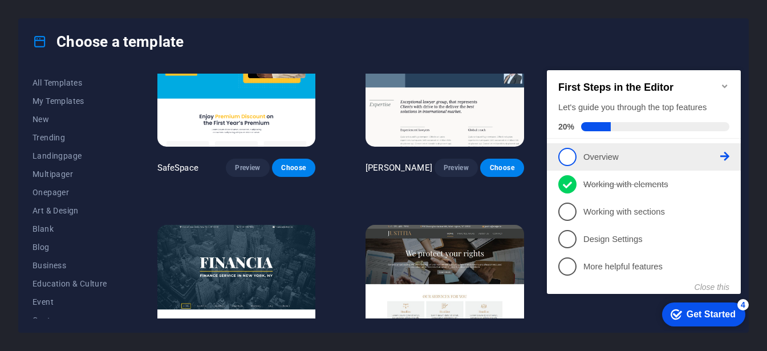
click at [578, 151] on link "1 Overview - incomplete" at bounding box center [643, 157] width 171 height 18
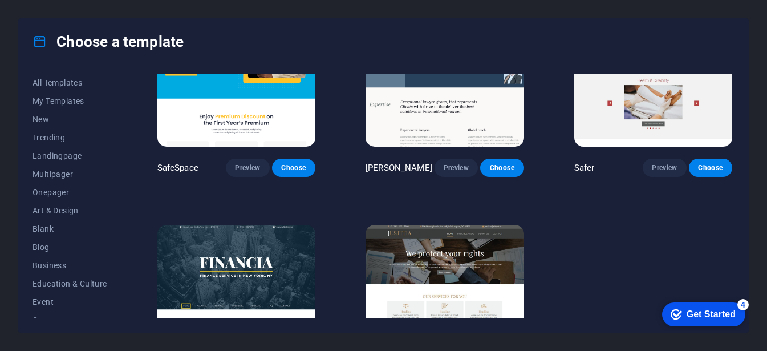
click at [690, 315] on div "Get Started" at bounding box center [711, 314] width 49 height 10
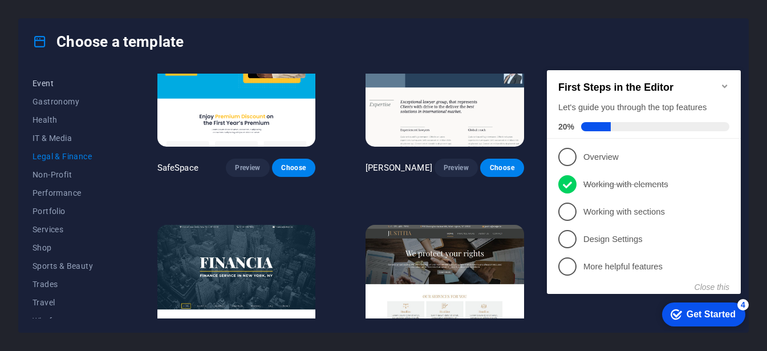
scroll to position [230, 0]
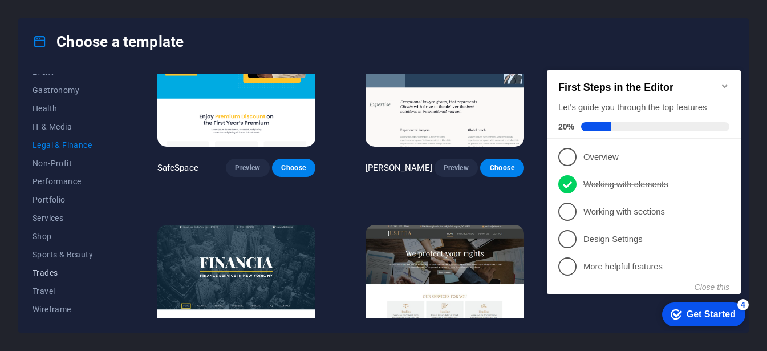
click at [51, 275] on span "Trades" at bounding box center [70, 272] width 75 height 9
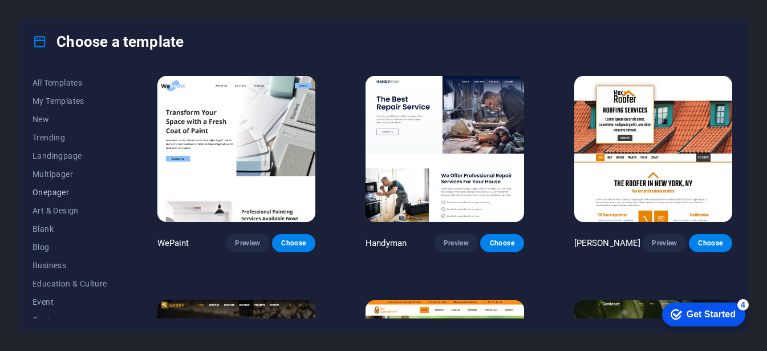
scroll to position [0, 0]
click at [44, 178] on span "Multipager" at bounding box center [70, 173] width 75 height 9
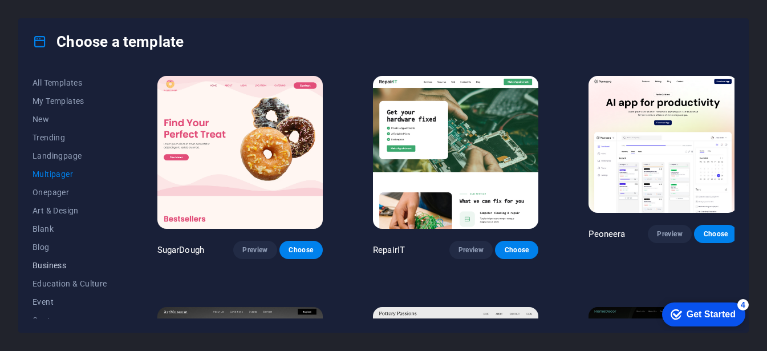
click at [65, 259] on button "Business" at bounding box center [70, 265] width 75 height 18
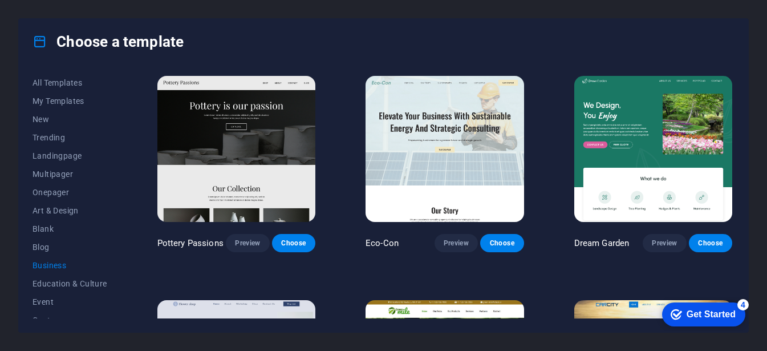
click at [65, 259] on button "Business" at bounding box center [70, 265] width 75 height 18
click at [45, 38] on icon at bounding box center [40, 41] width 15 height 15
